Goal: Find specific page/section: Find specific page/section

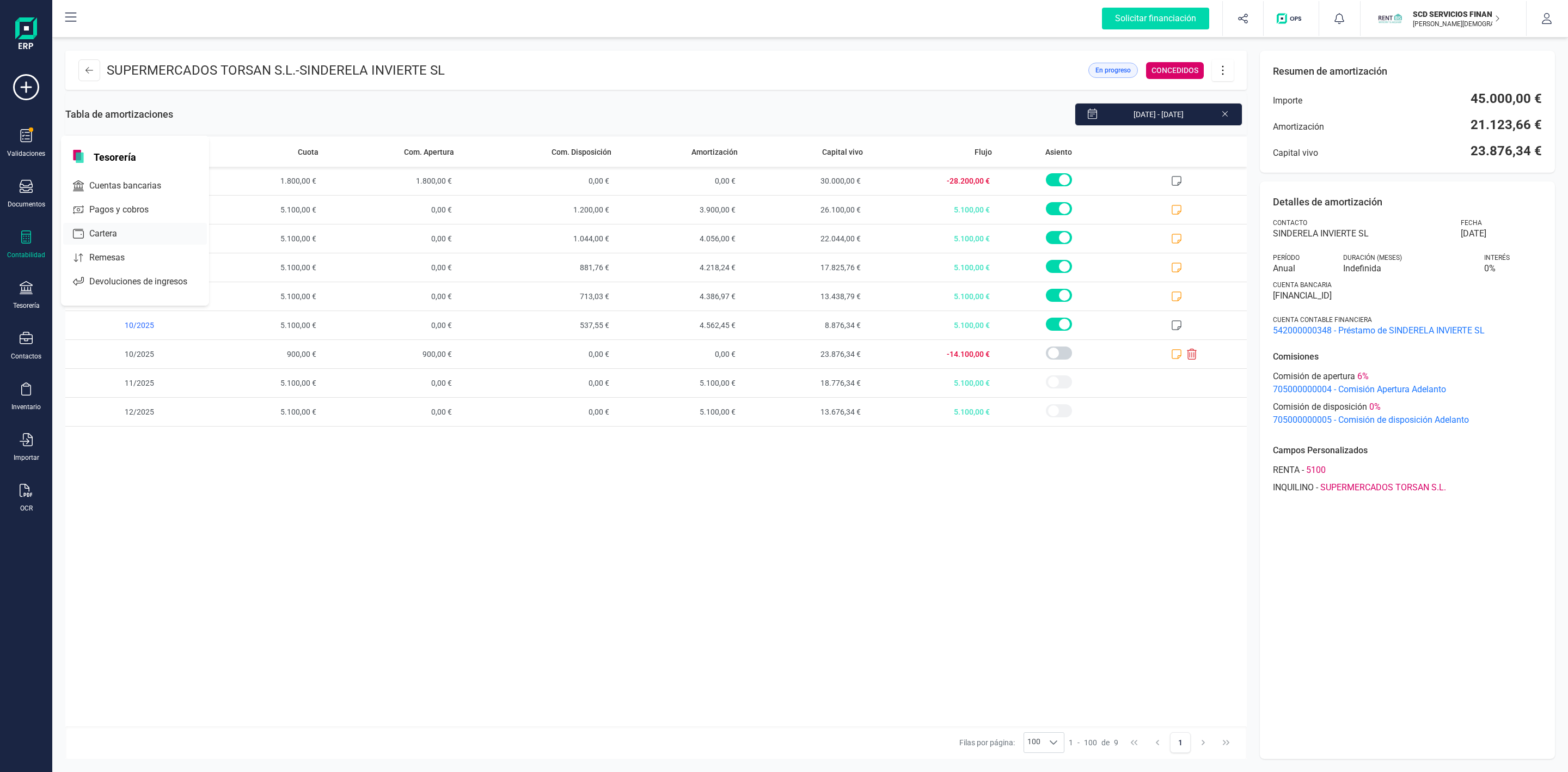
click at [98, 186] on span "Cuentas bancarias" at bounding box center [133, 185] width 96 height 13
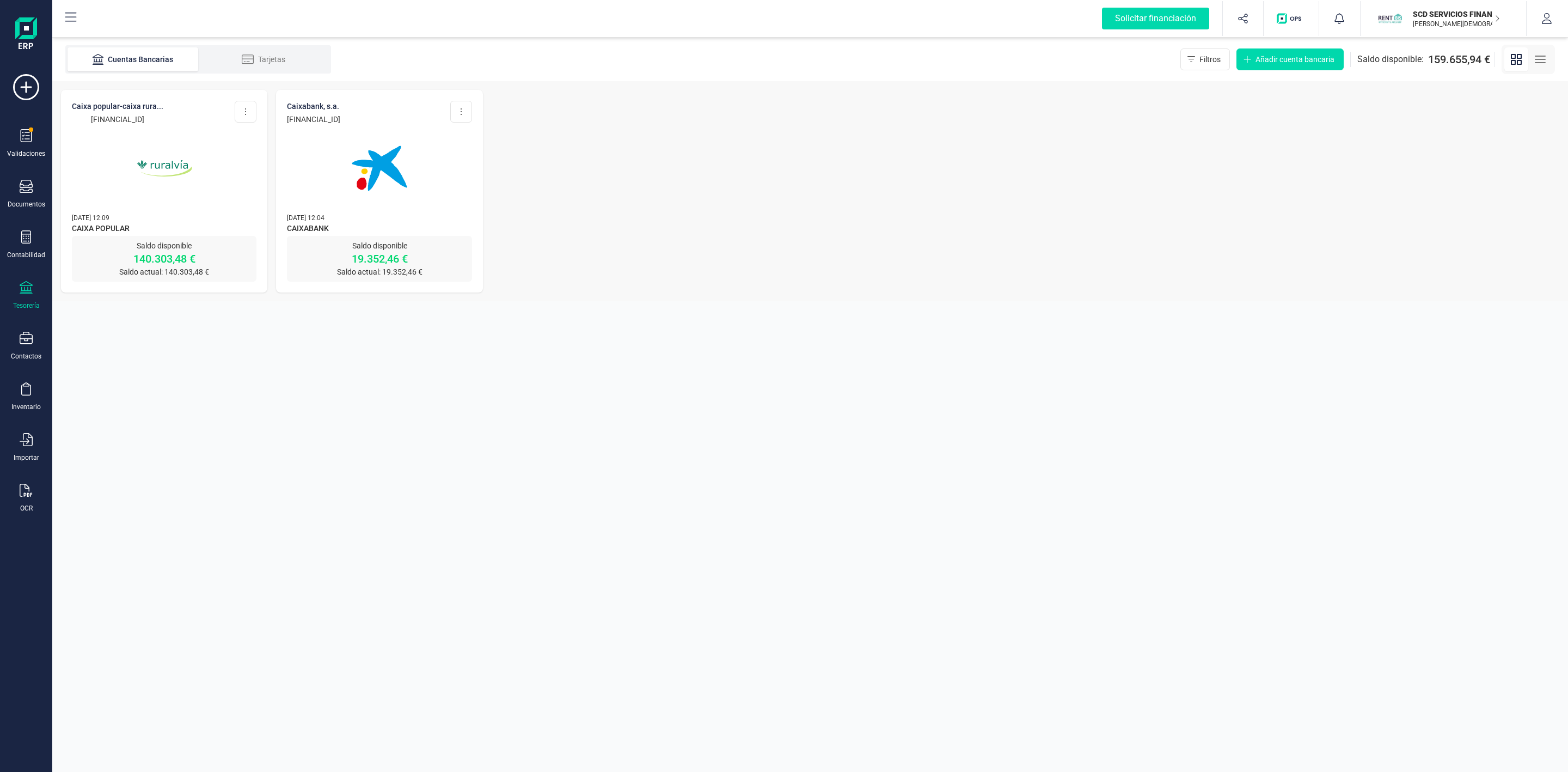
click at [207, 183] on img at bounding box center [165, 168] width 91 height 91
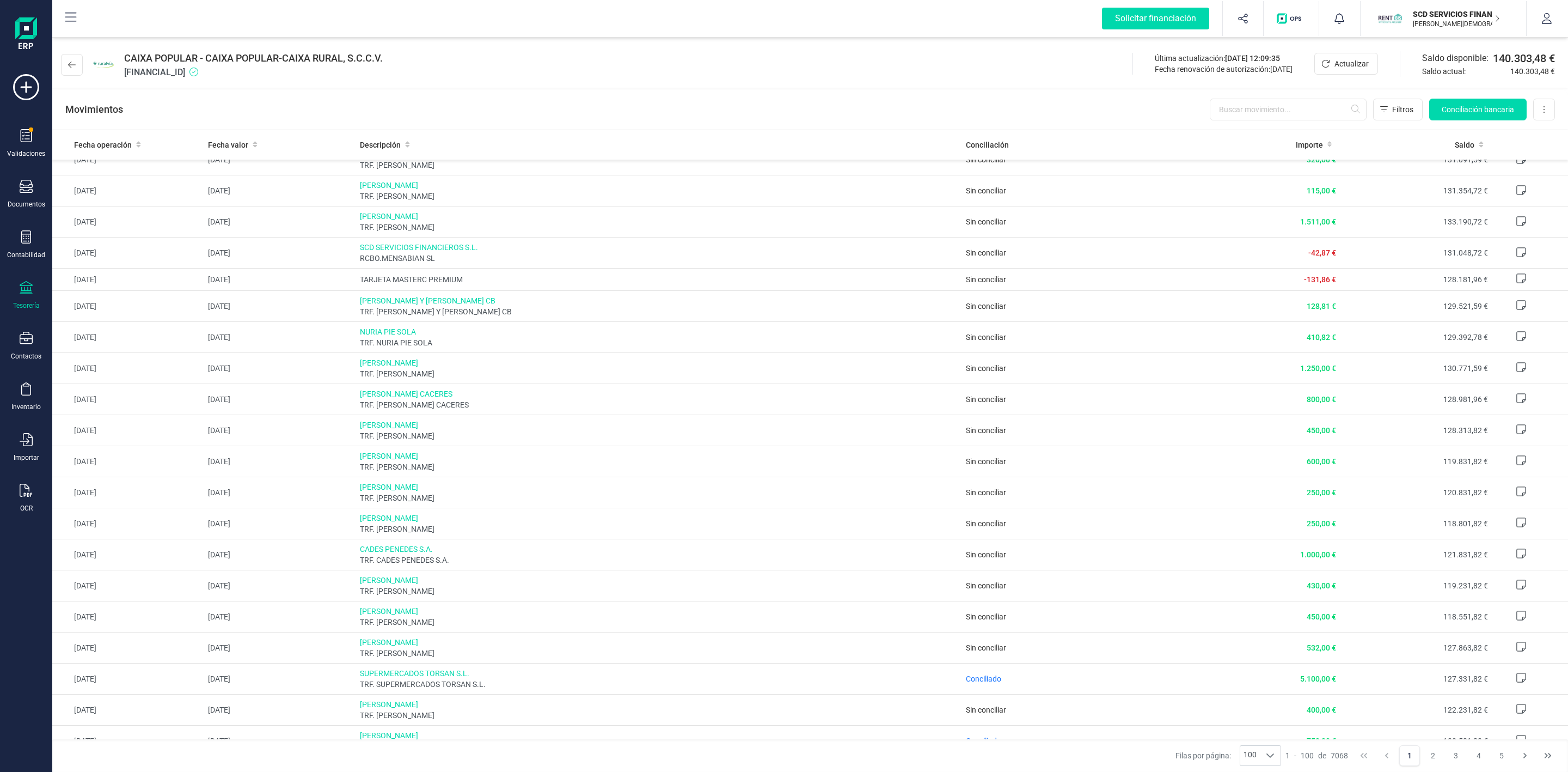
scroll to position [408, 0]
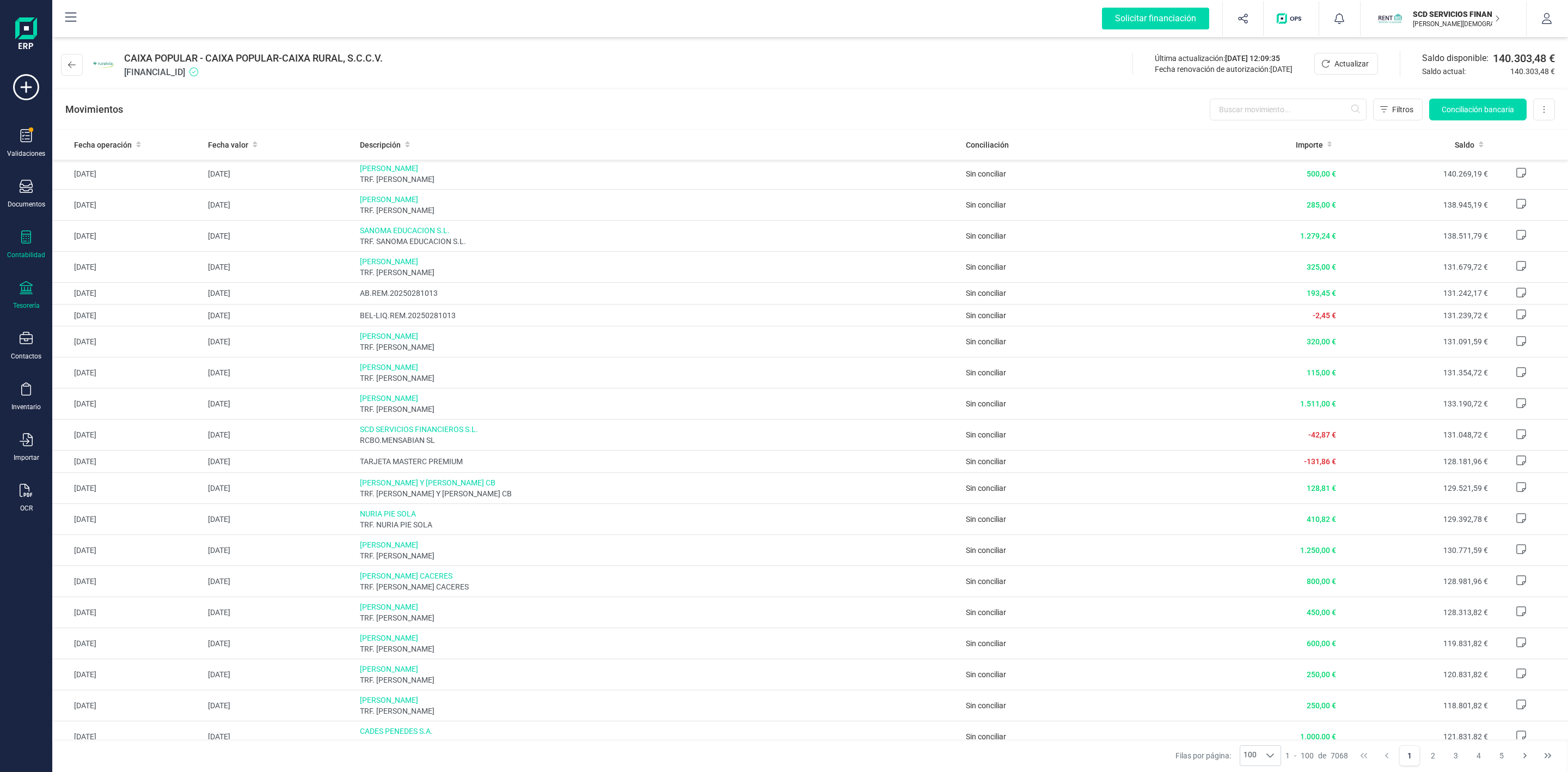
click at [23, 240] on icon at bounding box center [26, 237] width 13 height 13
click at [105, 288] on div "Préstamos" at bounding box center [128, 279] width 128 height 22
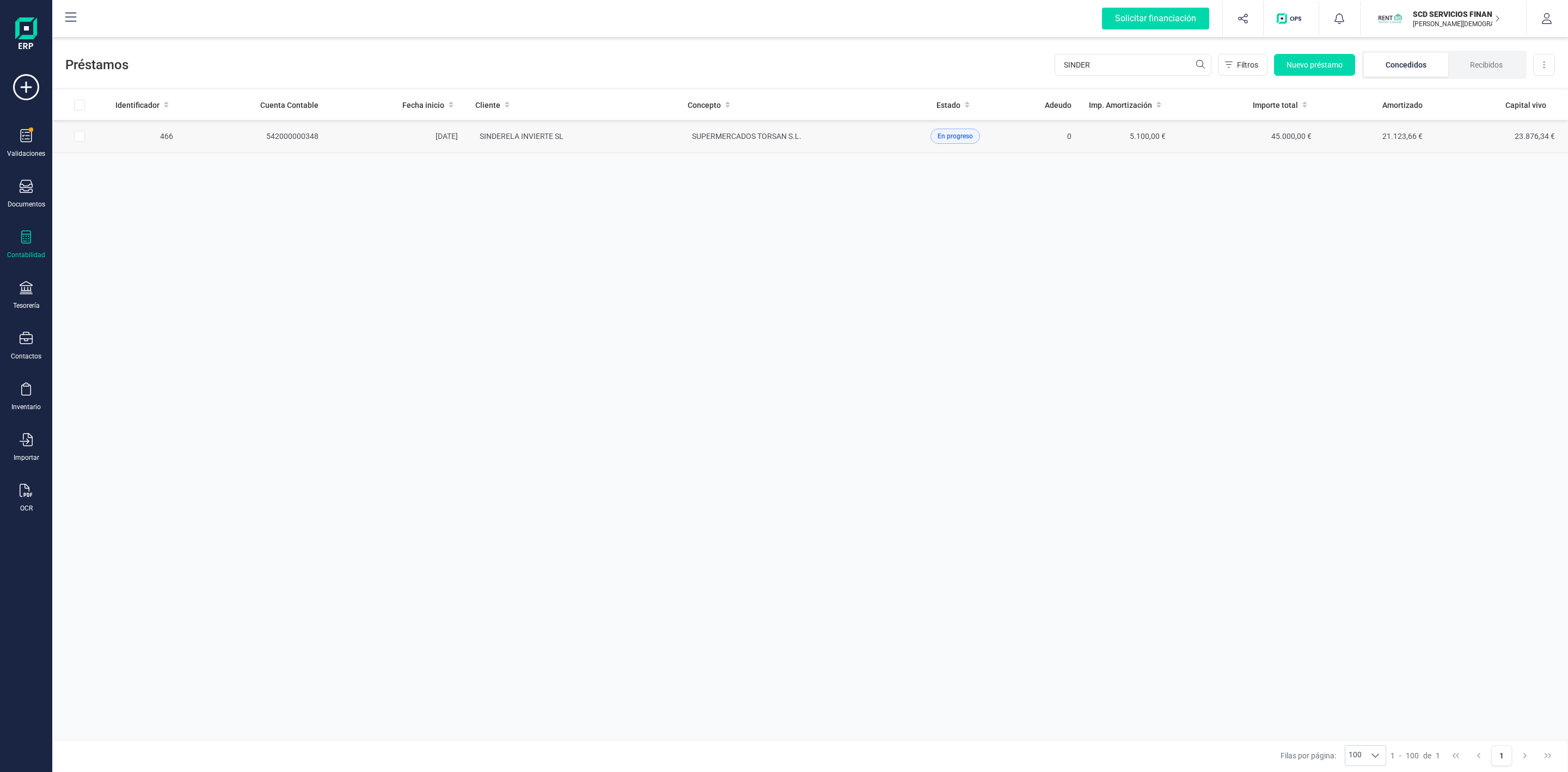
click at [618, 144] on td "SINDERELA INVIERTE SL" at bounding box center [573, 136] width 212 height 34
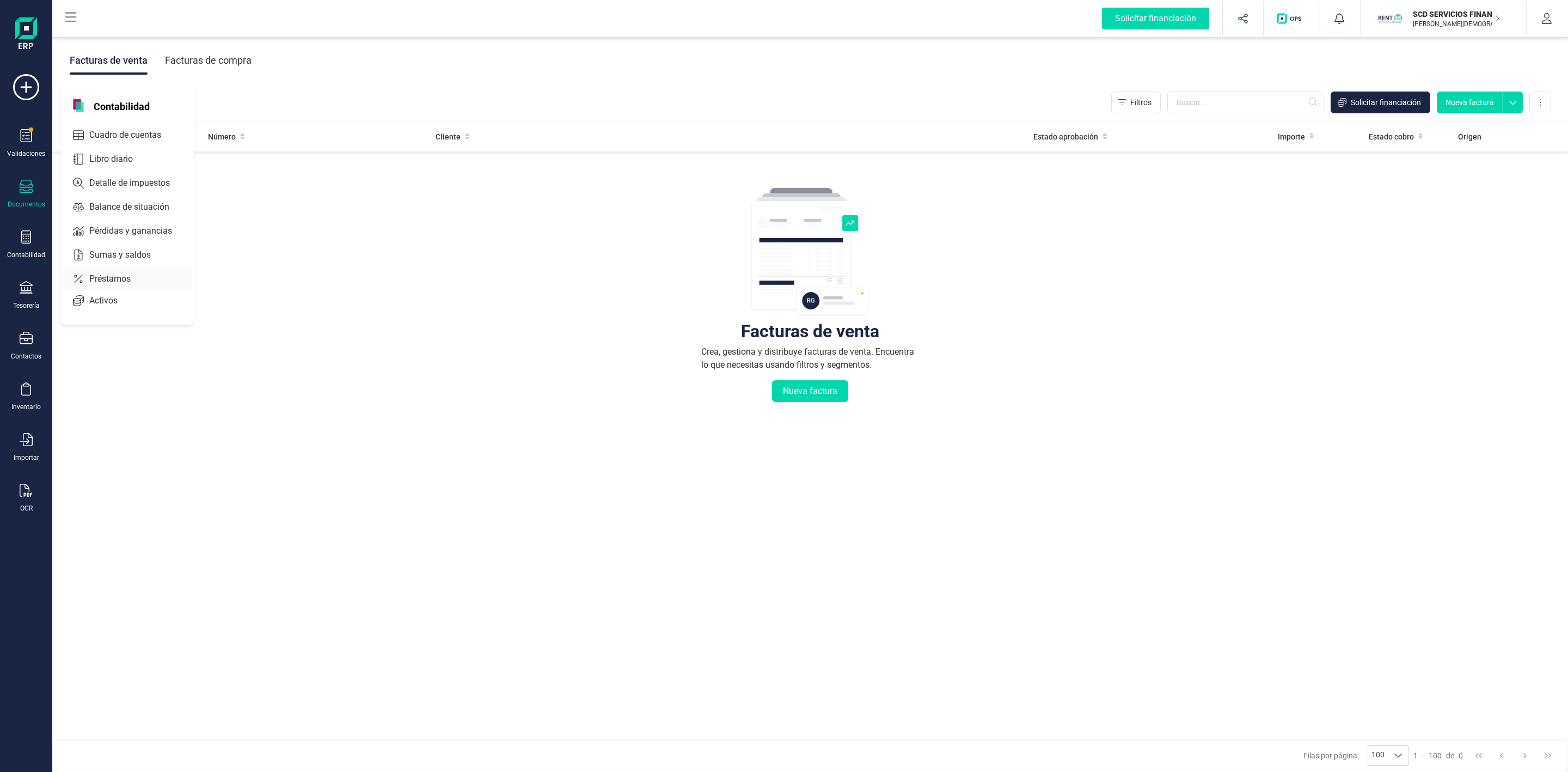
click at [85, 279] on span "Préstamos" at bounding box center [118, 279] width 66 height 13
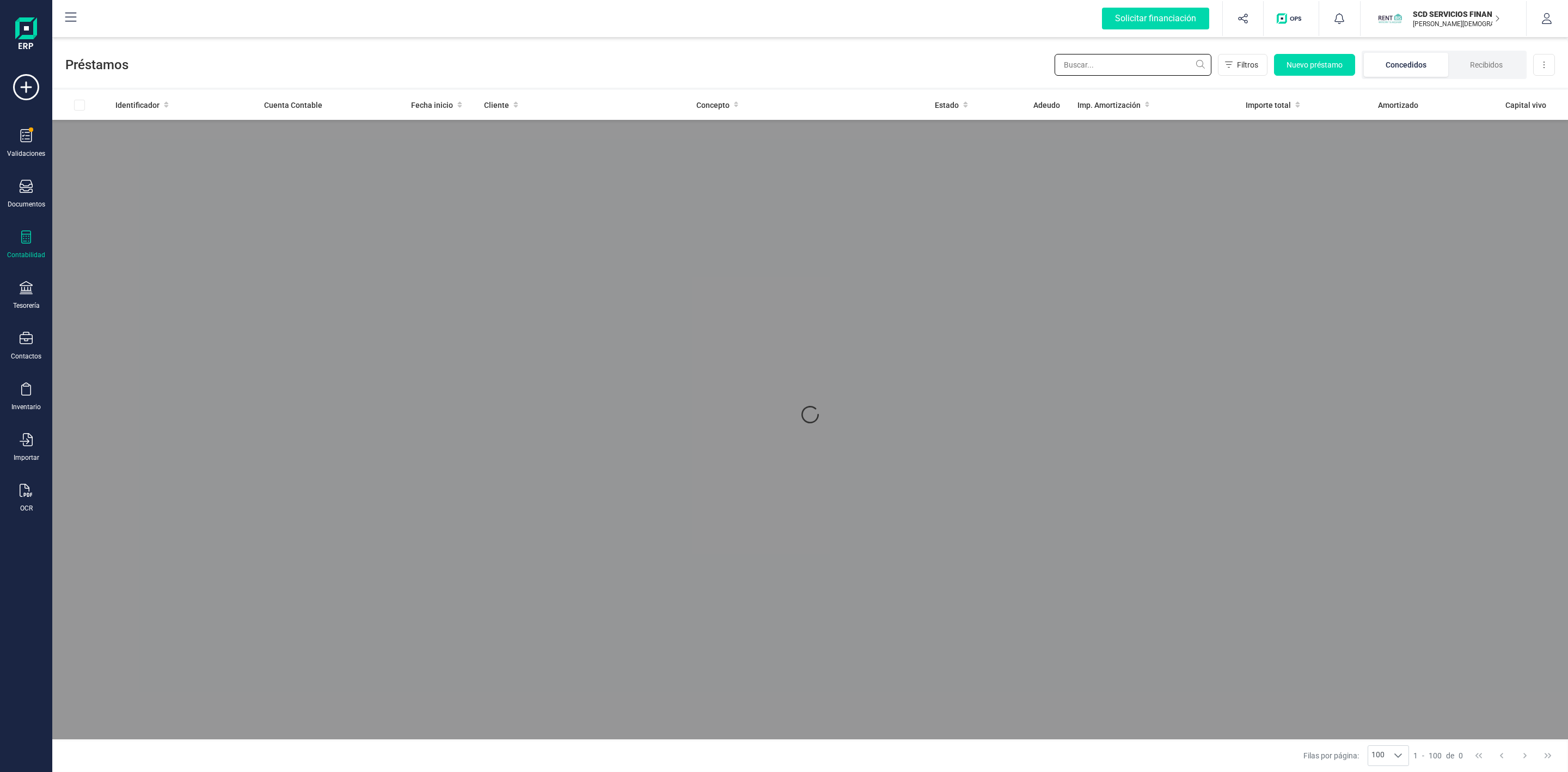
click at [1162, 69] on input "text" at bounding box center [1133, 65] width 157 height 22
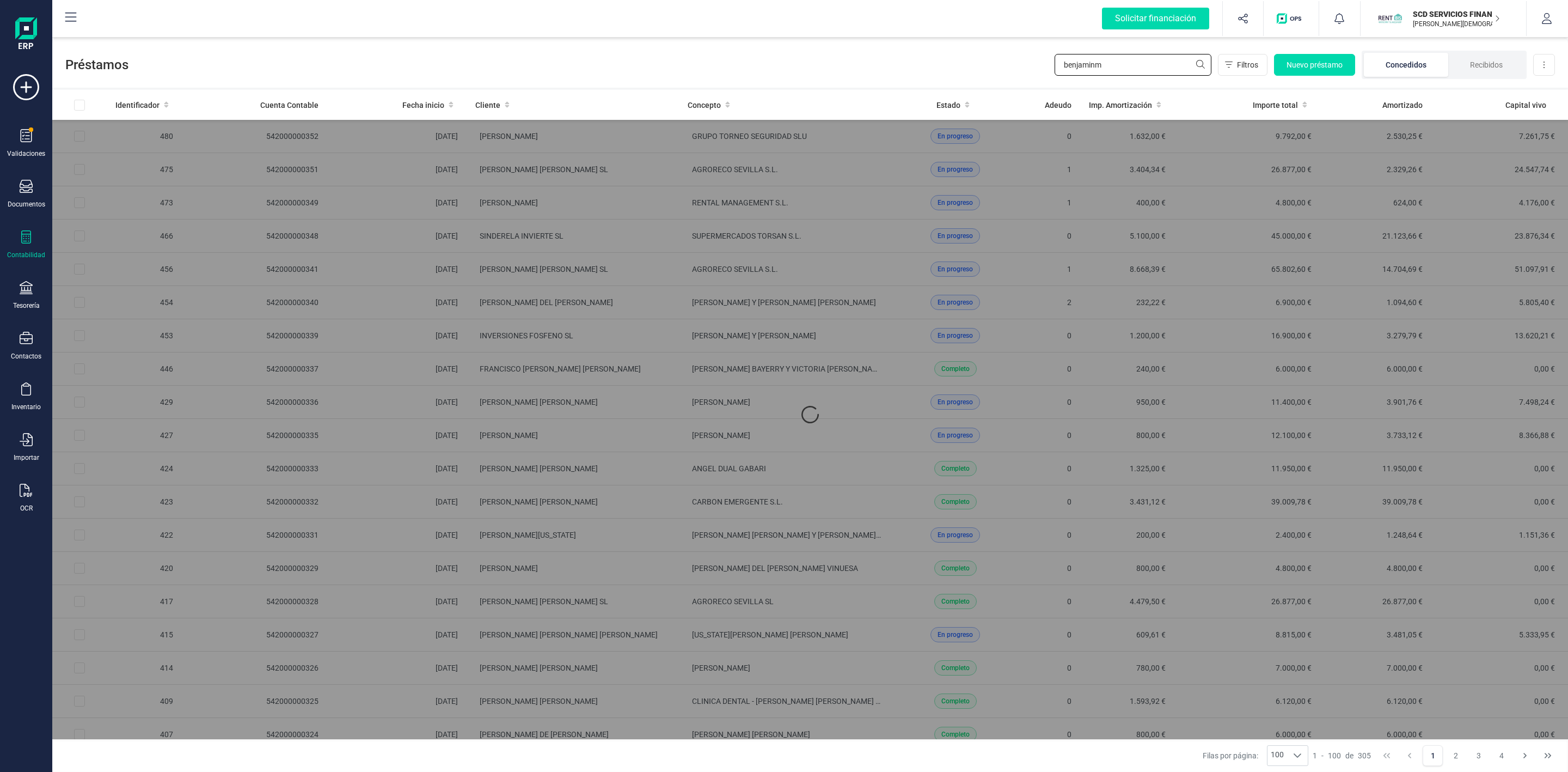
type input "benjamin"
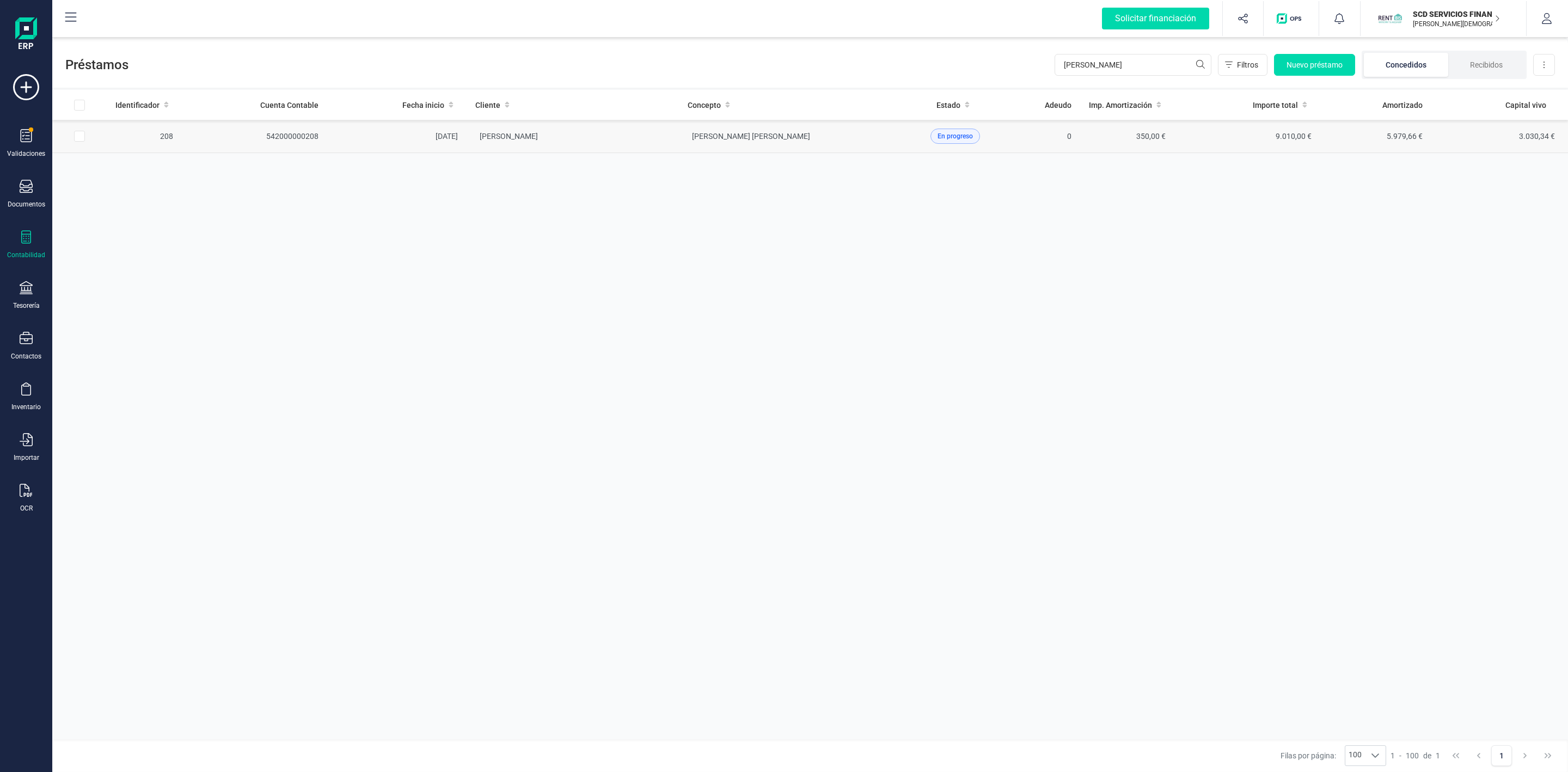
click at [679, 148] on td "[PERSON_NAME]" at bounding box center [785, 136] width 212 height 34
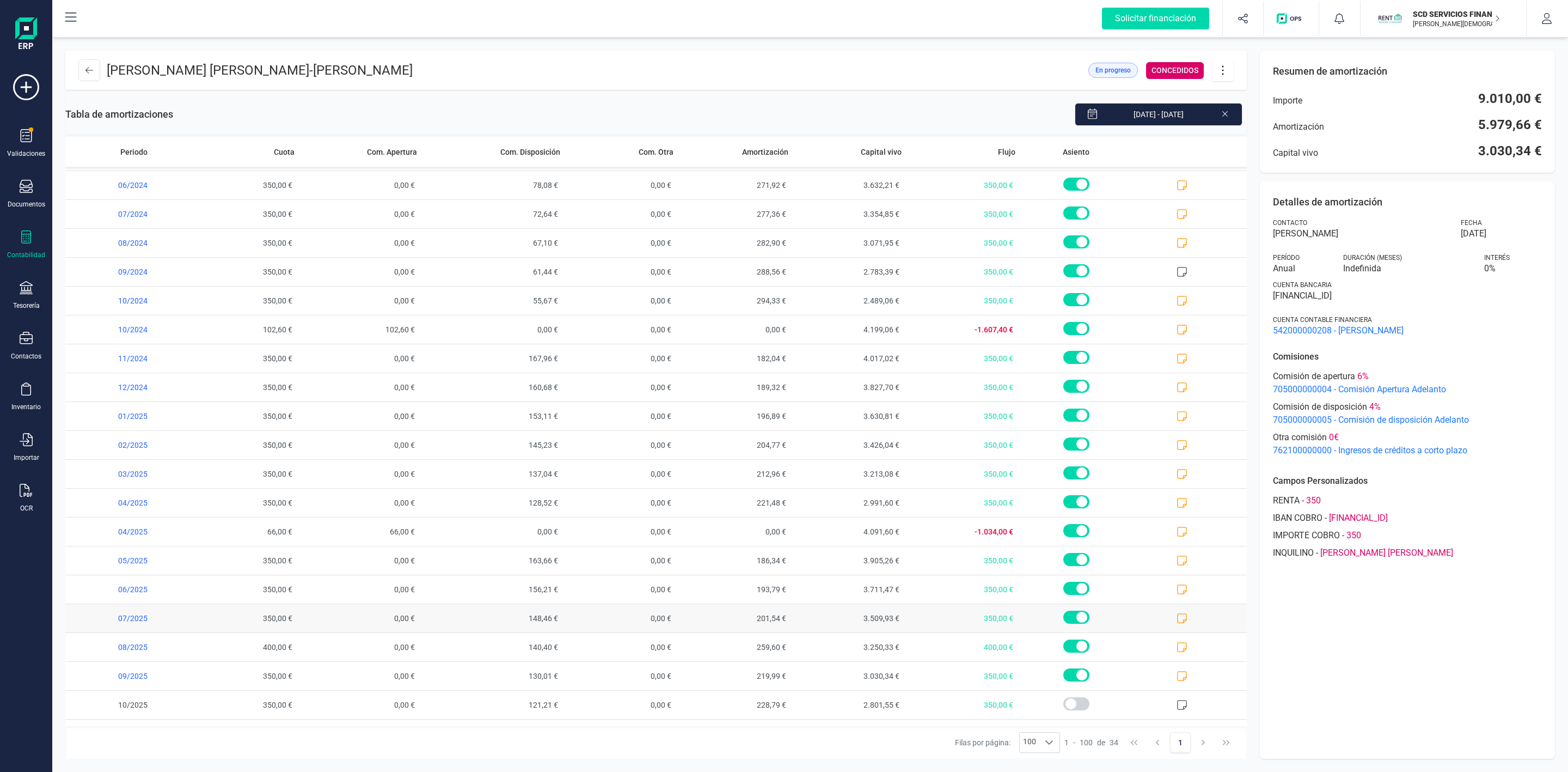
scroll to position [431, 0]
